Goal: Information Seeking & Learning: Learn about a topic

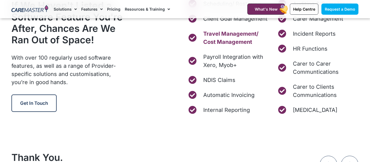
scroll to position [2091, 0]
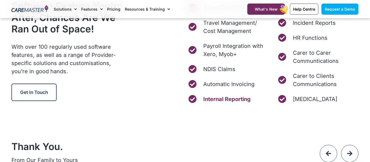
click at [229, 103] on span "Internal Reporting" at bounding box center [226, 99] width 49 height 8
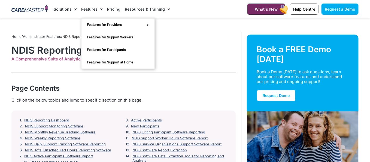
click at [98, 8] on span "Menu" at bounding box center [100, 9] width 5 height 9
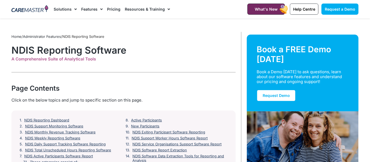
click at [100, 8] on span "Menu" at bounding box center [100, 9] width 5 height 9
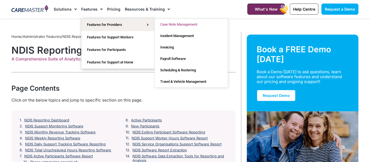
click at [190, 22] on link "Case Note Management" at bounding box center [191, 24] width 73 height 11
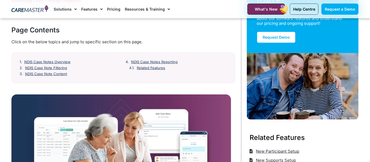
scroll to position [61, 0]
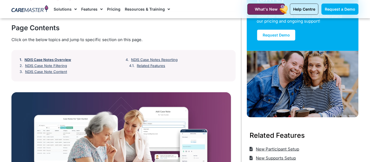
click at [52, 59] on link "NDIS Case Notes Overview" at bounding box center [48, 60] width 47 height 4
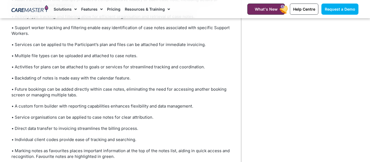
scroll to position [1985, 0]
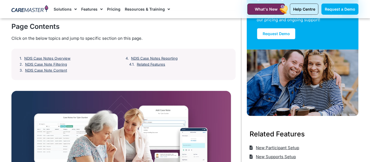
scroll to position [61, 0]
